Goal: Obtain resource: Download file/media

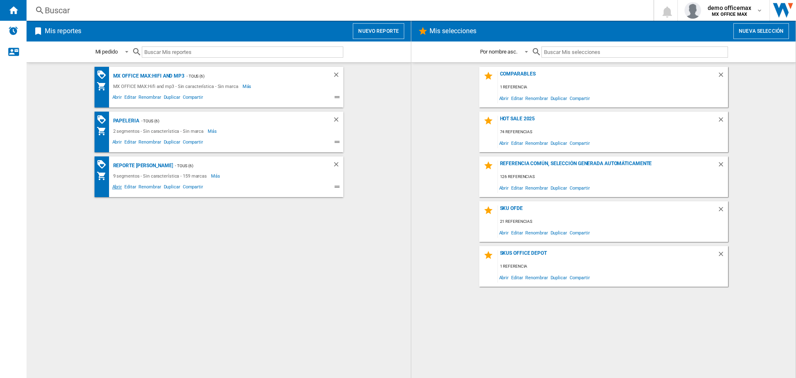
click at [117, 188] on span "Abrir" at bounding box center [117, 188] width 12 height 10
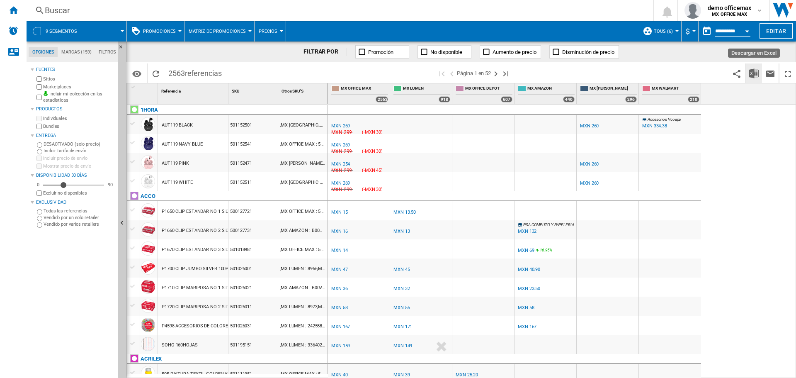
click at [755, 72] on img "Descargar en Excel" at bounding box center [754, 73] width 10 height 10
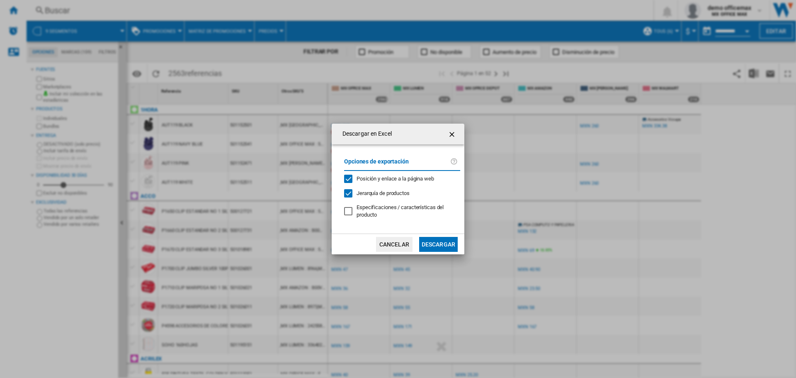
click at [395, 192] on span "Jerarquía de productos" at bounding box center [383, 193] width 53 height 6
click at [439, 250] on button "Descargar" at bounding box center [438, 244] width 39 height 15
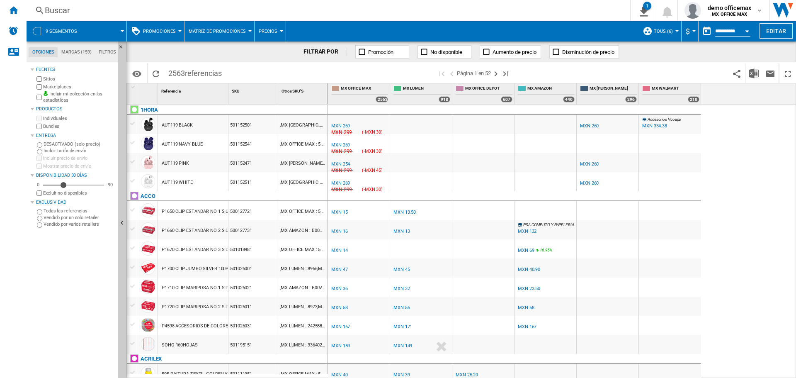
click at [666, 31] on span "TOUS (6)" at bounding box center [663, 31] width 19 height 5
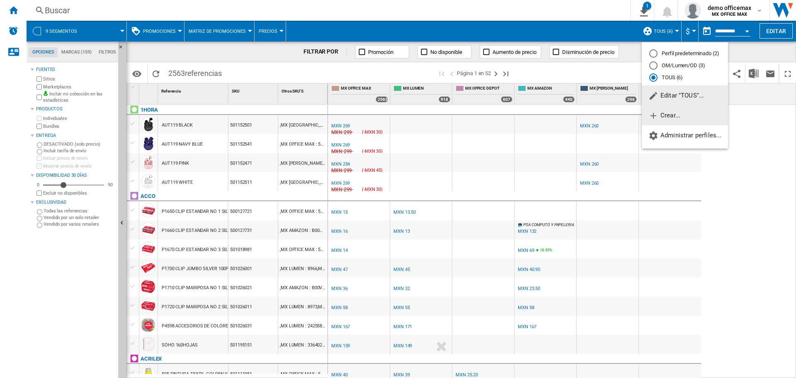
click at [675, 119] on span "Crear..." at bounding box center [665, 115] width 32 height 7
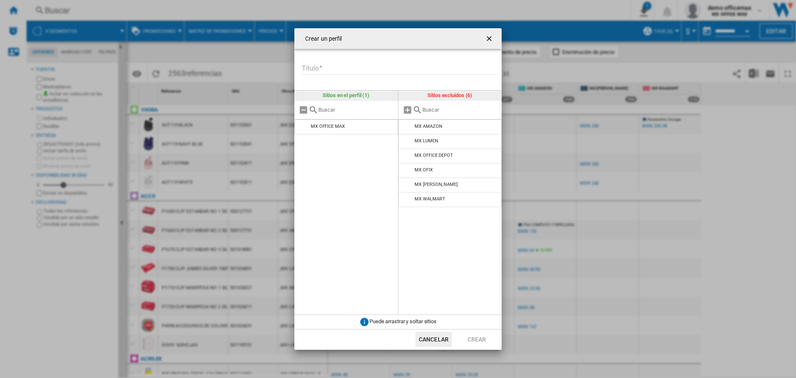
click at [451, 340] on button "Cancelar" at bounding box center [434, 339] width 37 height 15
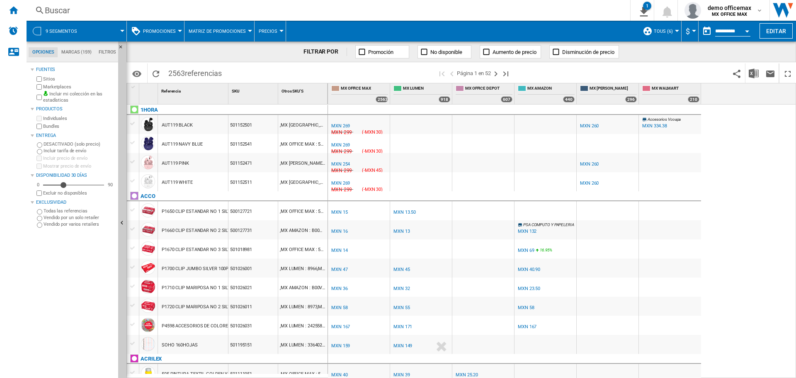
click at [668, 30] on span "TOUS (6)" at bounding box center [663, 31] width 19 height 5
click at [677, 96] on span "Editar "TOUS"..." at bounding box center [677, 95] width 56 height 7
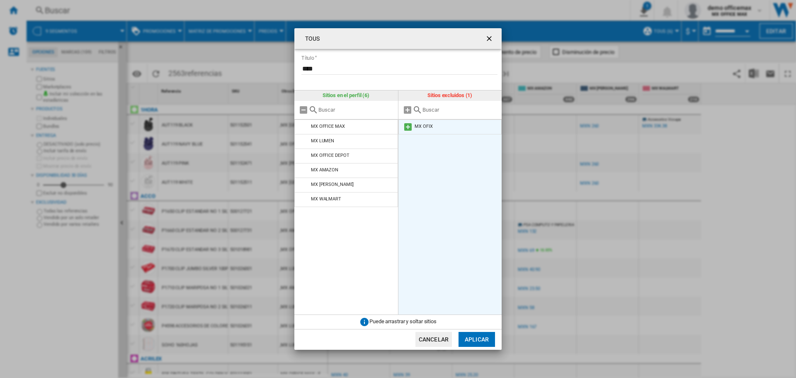
click at [407, 127] on md-icon "TOUS Título ..." at bounding box center [408, 127] width 10 height 10
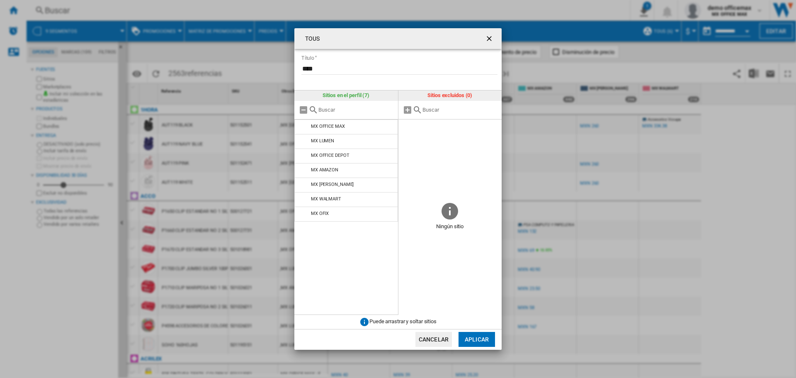
click at [480, 339] on button "Aplicar" at bounding box center [477, 339] width 37 height 15
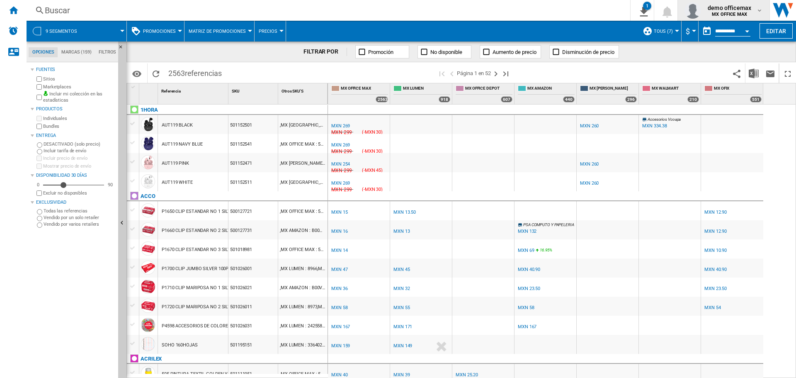
click at [745, 10] on span "demo officemax" at bounding box center [730, 8] width 44 height 8
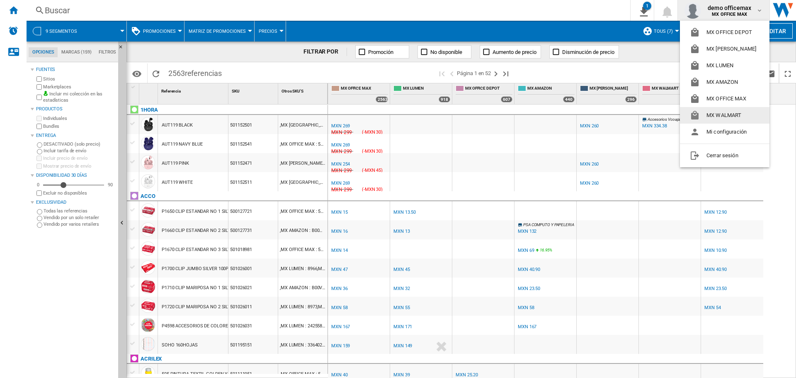
click at [780, 89] on md-backdrop at bounding box center [398, 189] width 796 height 378
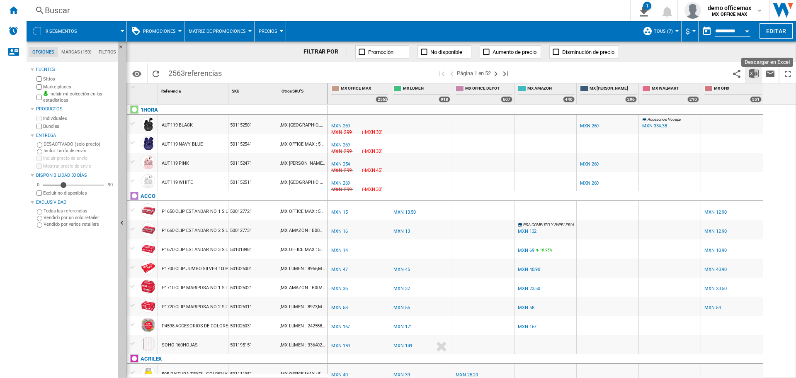
click at [757, 69] on img "Descargar en Excel" at bounding box center [754, 73] width 10 height 10
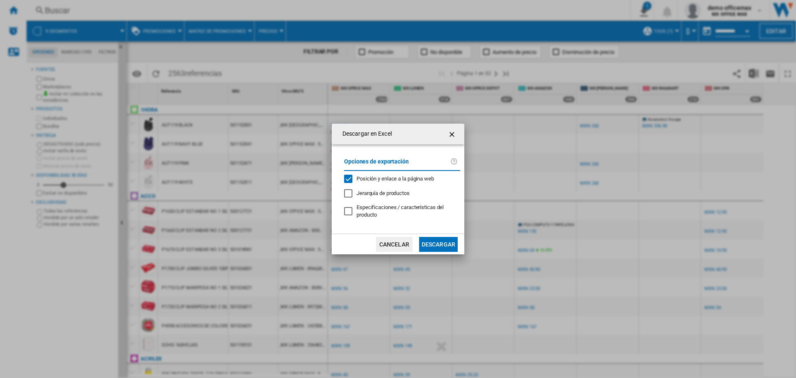
click at [438, 241] on button "Descargar" at bounding box center [438, 244] width 39 height 15
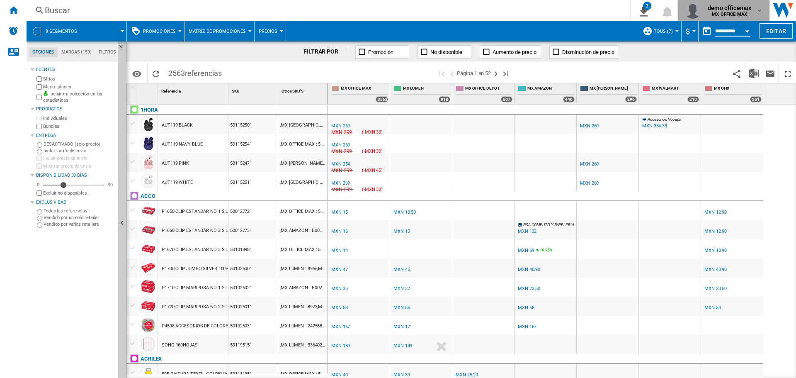
click at [748, 5] on span "demo officemax" at bounding box center [730, 8] width 44 height 8
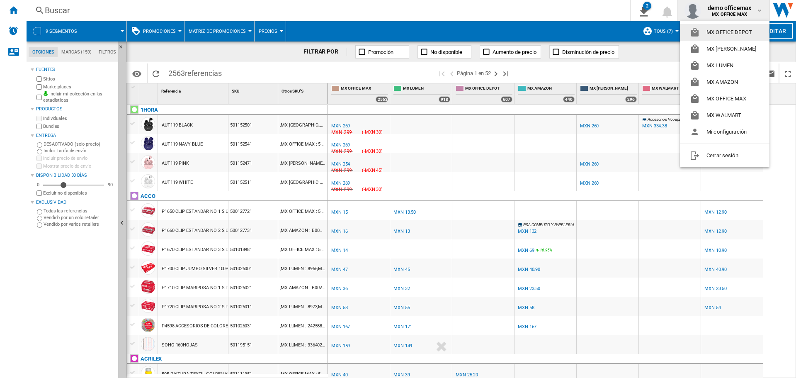
click at [660, 30] on md-backdrop at bounding box center [398, 189] width 796 height 378
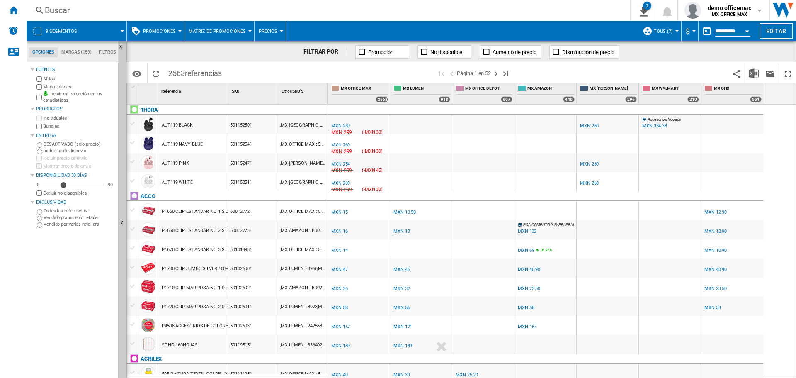
click at [660, 30] on span "TOUS (7)" at bounding box center [663, 31] width 19 height 5
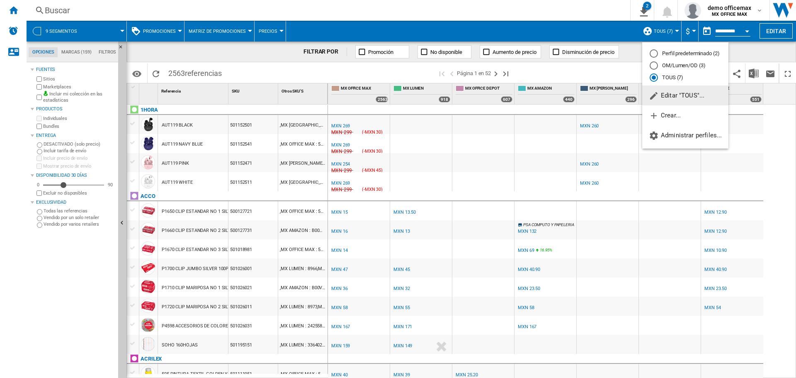
click at [682, 96] on span "Editar "TOUS"..." at bounding box center [677, 95] width 56 height 7
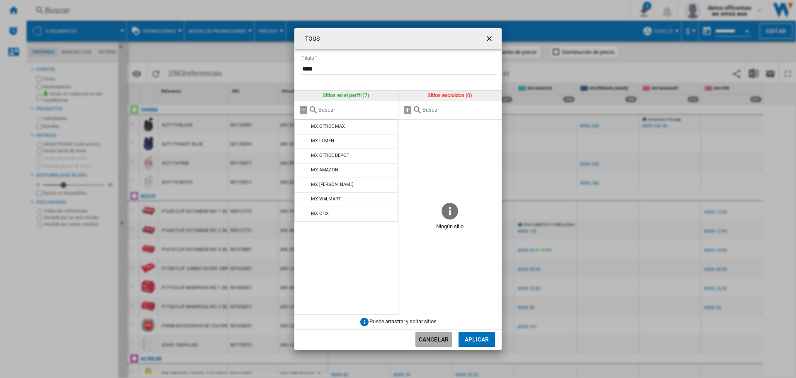
click at [432, 346] on button "Cancelar" at bounding box center [434, 339] width 37 height 15
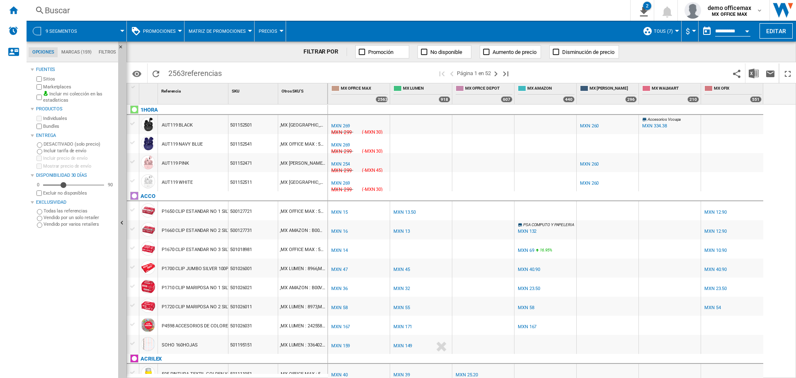
click at [670, 31] on span "TOUS (7)" at bounding box center [663, 31] width 19 height 5
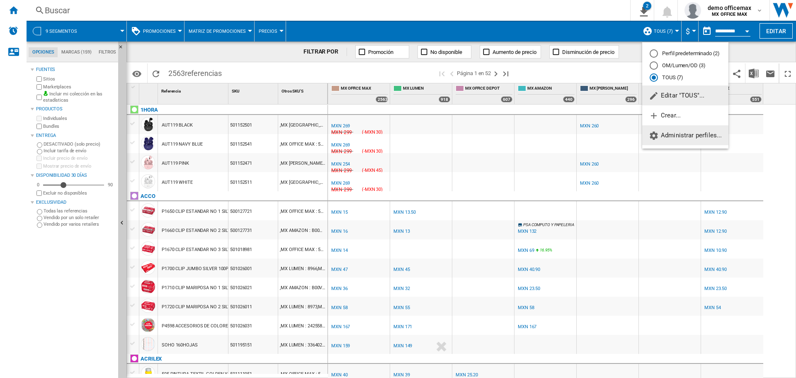
click at [670, 135] on span "Administrar perfiles..." at bounding box center [685, 135] width 73 height 7
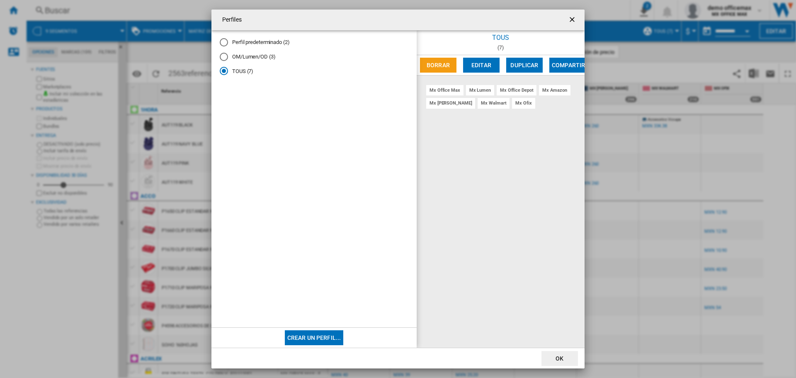
click at [563, 361] on button "OK" at bounding box center [560, 358] width 37 height 15
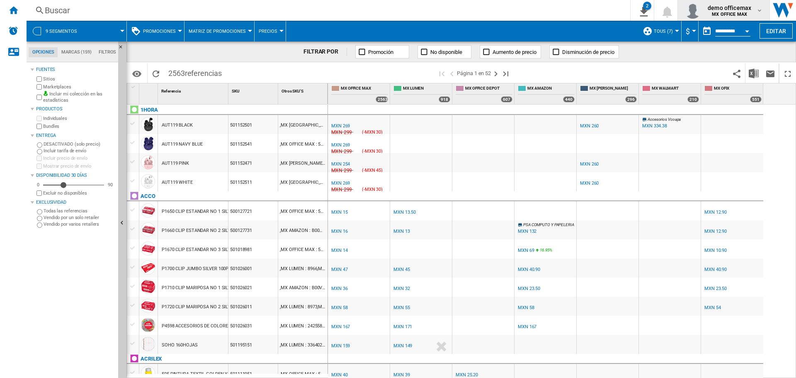
click at [719, 4] on span "demo officemax" at bounding box center [730, 8] width 44 height 8
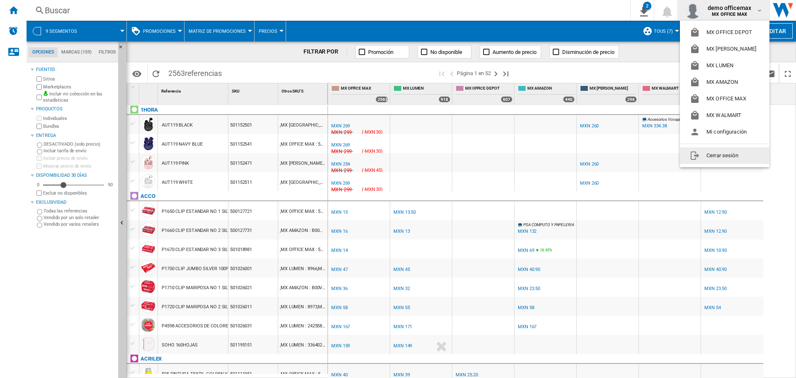
click at [706, 154] on button "Cerrar sesión" at bounding box center [725, 155] width 90 height 17
